Goal: Navigation & Orientation: Find specific page/section

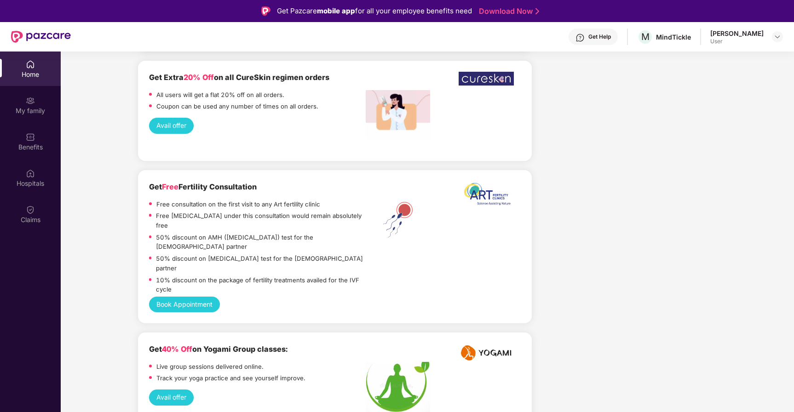
scroll to position [1619, 0]
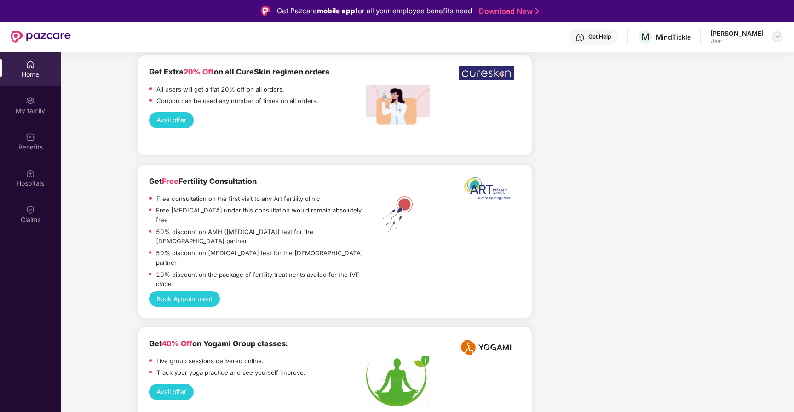
click at [778, 34] on img at bounding box center [777, 36] width 7 height 7
click at [439, 112] on div "Avail offer" at bounding box center [335, 120] width 372 height 16
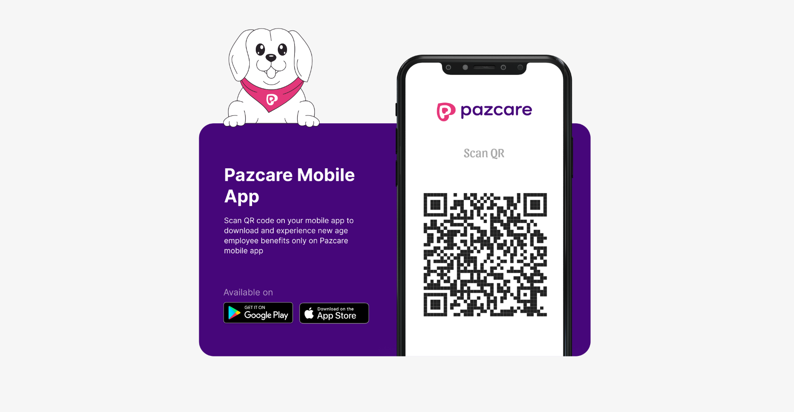
click at [442, 99] on img at bounding box center [397, 206] width 397 height 356
